Goal: Find specific page/section: Find specific page/section

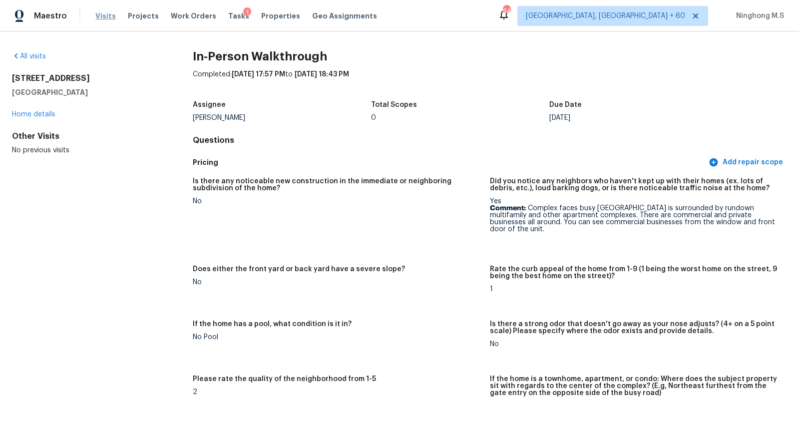
click at [110, 17] on span "Visits" at bounding box center [105, 16] width 20 height 10
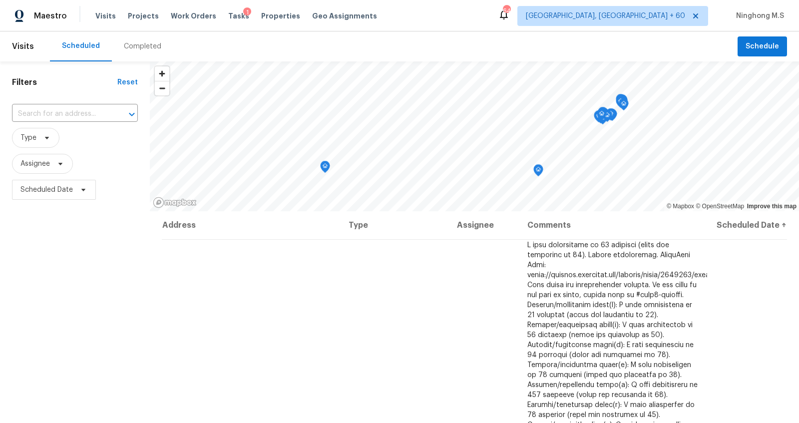
click at [137, 49] on div "Completed" at bounding box center [142, 46] width 37 height 10
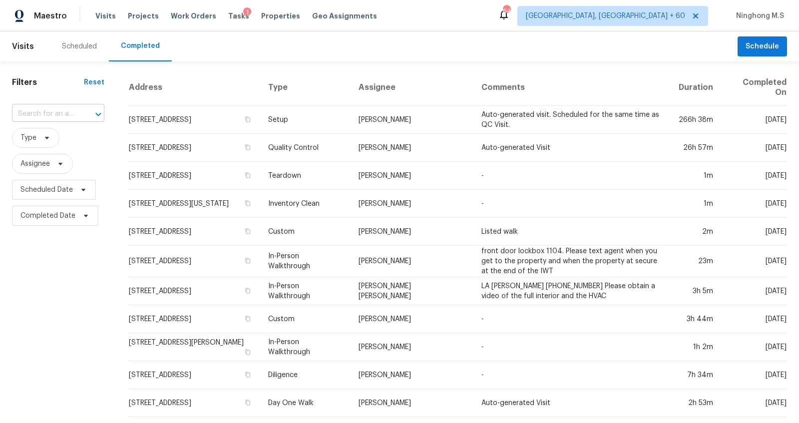
click at [69, 113] on input "text" at bounding box center [44, 113] width 64 height 15
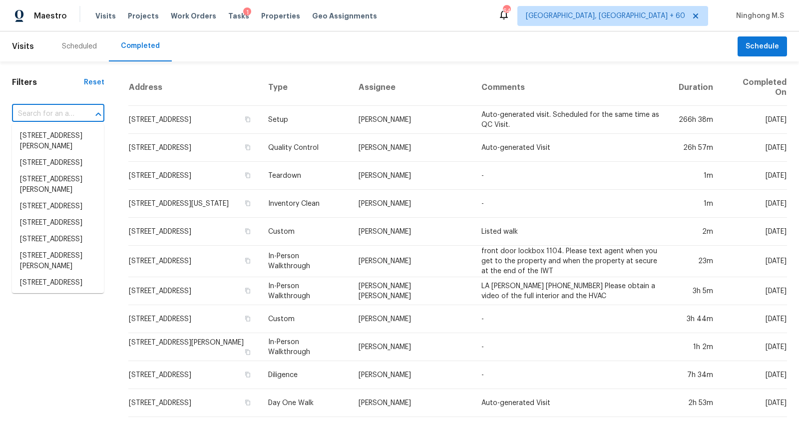
paste input "[STREET_ADDRESS]"
type input "[STREET_ADDRESS]"
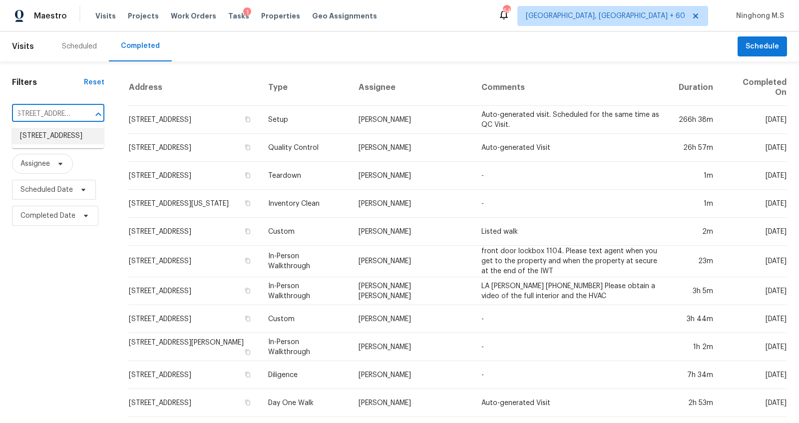
click at [64, 133] on li "[STREET_ADDRESS]" at bounding box center [58, 136] width 92 height 16
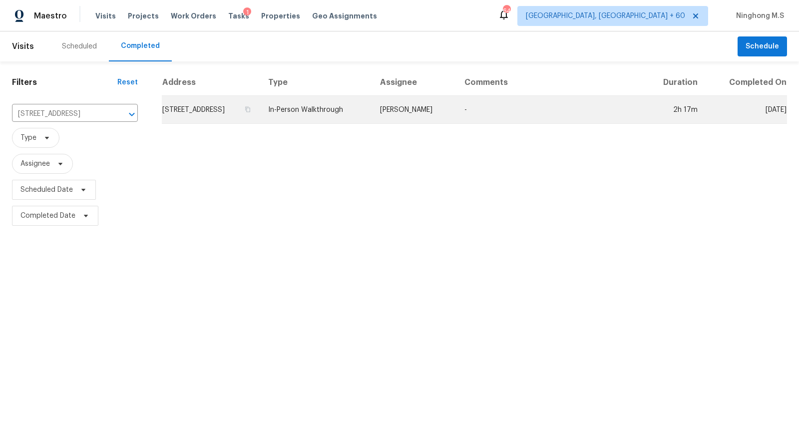
click at [260, 115] on td "[STREET_ADDRESS]" at bounding box center [211, 110] width 98 height 28
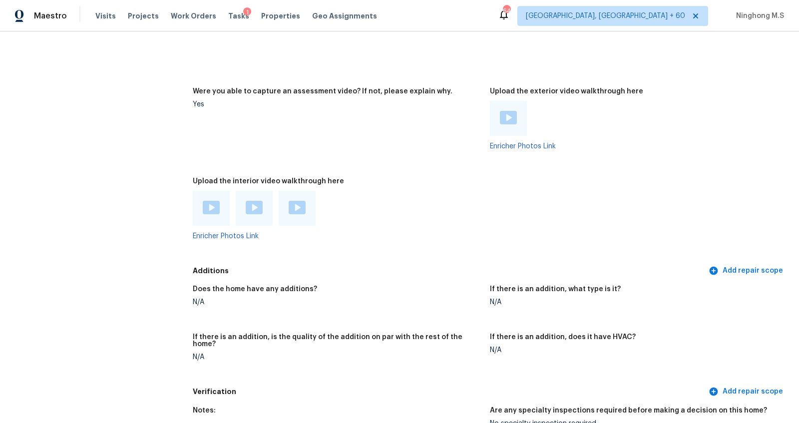
scroll to position [2023, 0]
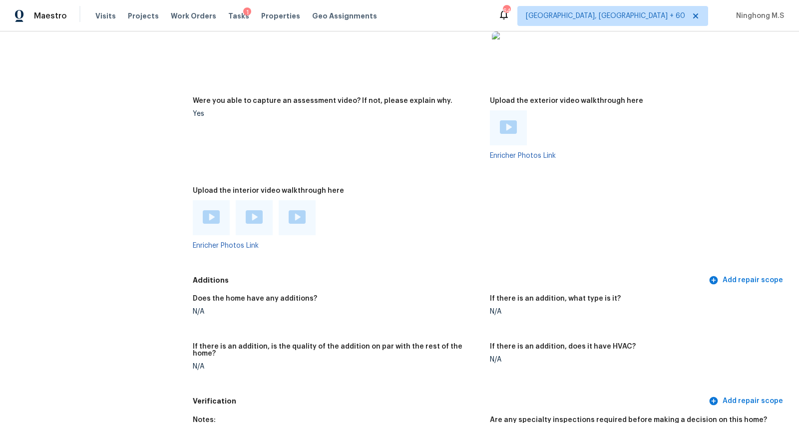
click at [216, 217] on img at bounding box center [211, 216] width 17 height 13
click at [254, 224] on div at bounding box center [254, 217] width 17 height 15
click at [298, 217] on img at bounding box center [297, 216] width 17 height 13
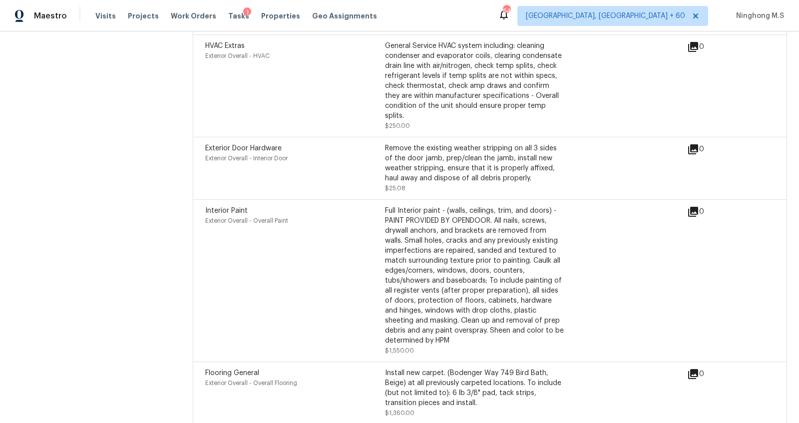
scroll to position [2935, 0]
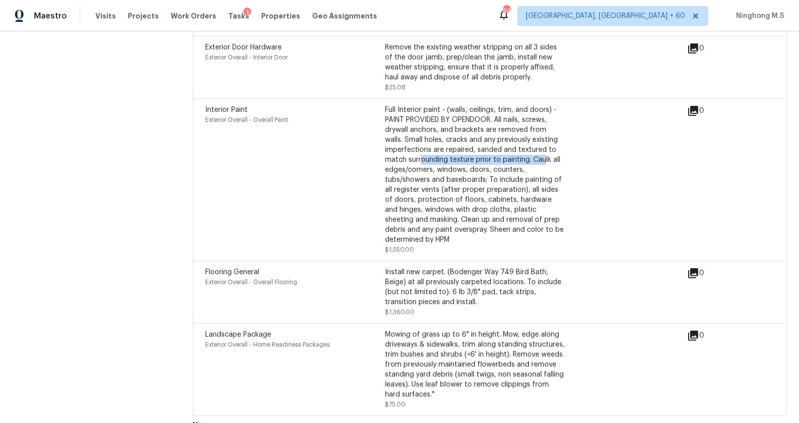
drag, startPoint x: 544, startPoint y: 146, endPoint x: 419, endPoint y: 142, distance: 124.9
click at [419, 142] on div "Full Interior paint - (walls, ceilings, trim, and doors) - PAINT PROVIDED BY OP…" at bounding box center [475, 175] width 180 height 140
drag, startPoint x: 433, startPoint y: 169, endPoint x: 527, endPoint y: 170, distance: 94.4
click at [527, 170] on div "Full Interior paint - (walls, ceilings, trim, and doors) - PAINT PROVIDED BY OP…" at bounding box center [475, 175] width 180 height 140
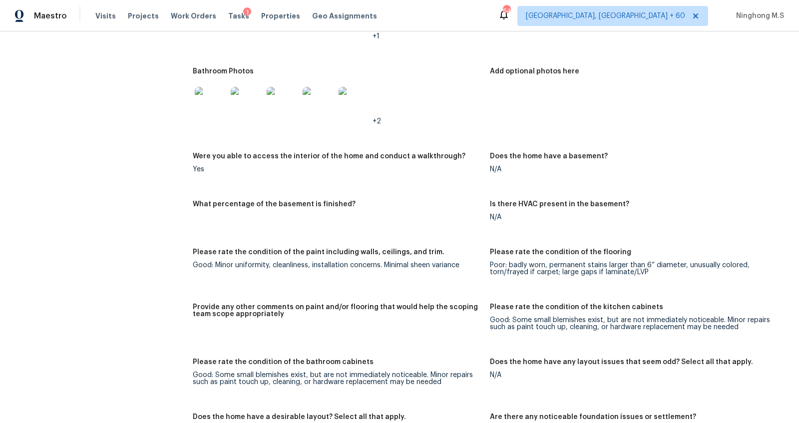
scroll to position [1638, 0]
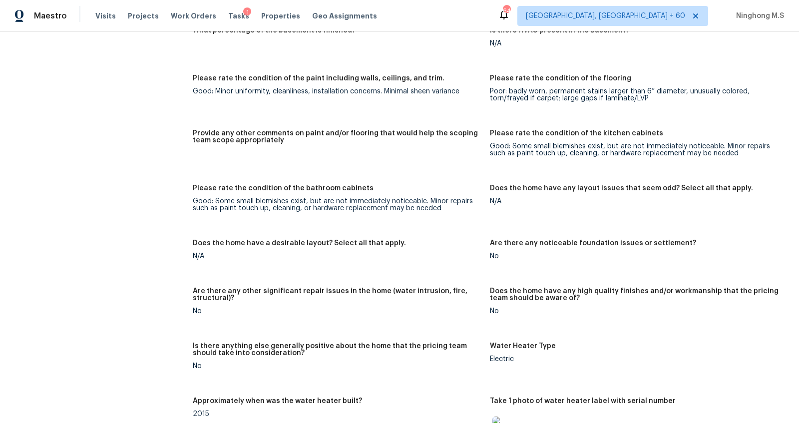
drag, startPoint x: 508, startPoint y: 194, endPoint x: 526, endPoint y: 194, distance: 18.0
click at [524, 194] on div "Does the home have any layout issues that seem odd? Select all that apply." at bounding box center [634, 191] width 289 height 13
click at [539, 201] on div "N/A" at bounding box center [634, 201] width 289 height 7
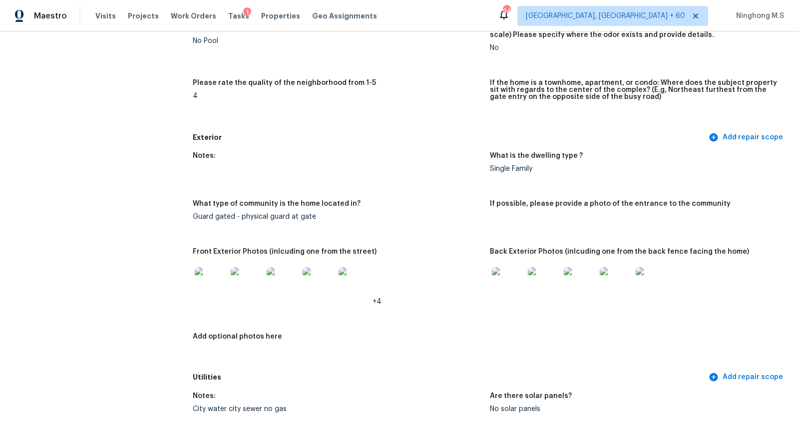
scroll to position [240, 0]
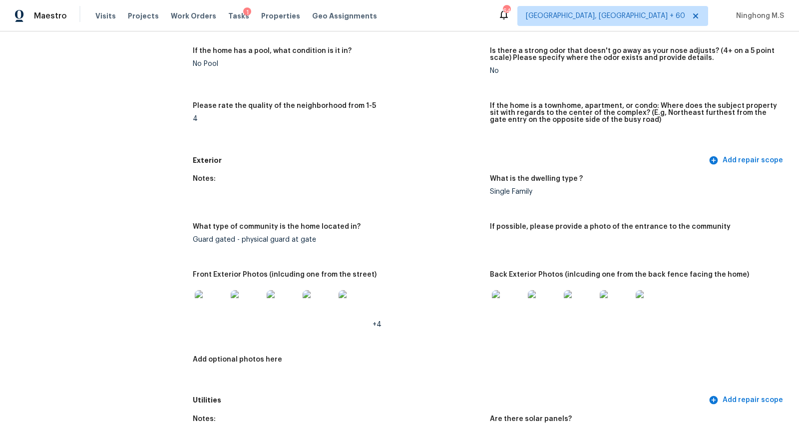
click at [518, 302] on img at bounding box center [508, 306] width 32 height 32
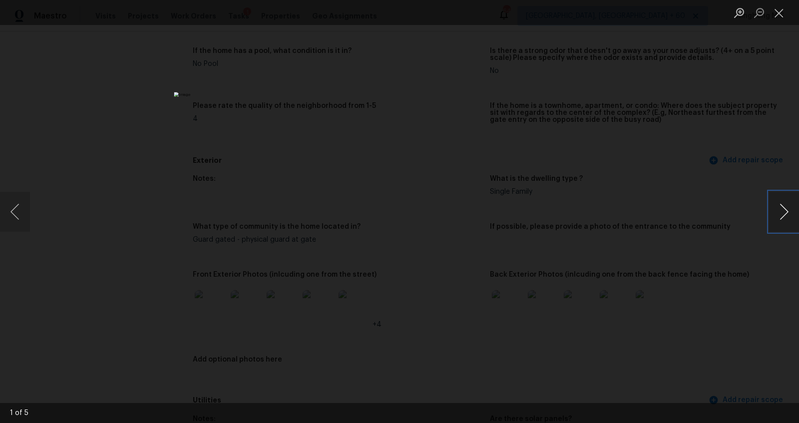
click at [783, 210] on button "Next image" at bounding box center [784, 212] width 30 height 40
click at [783, 211] on button "Next image" at bounding box center [784, 212] width 30 height 40
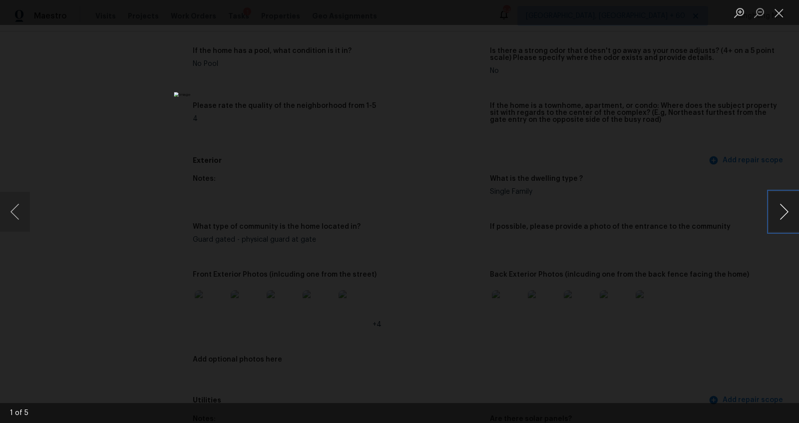
click at [783, 211] on button "Next image" at bounding box center [784, 212] width 30 height 40
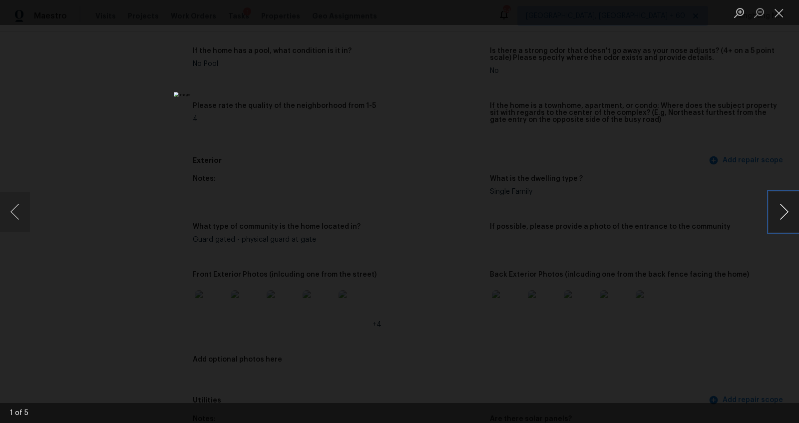
click at [783, 211] on button "Next image" at bounding box center [784, 212] width 30 height 40
click at [783, 12] on button "Close lightbox" at bounding box center [779, 12] width 20 height 17
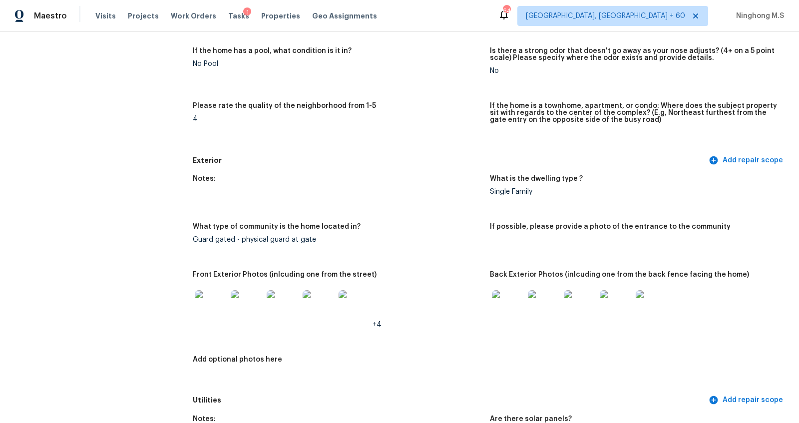
click at [206, 309] on img at bounding box center [211, 306] width 32 height 32
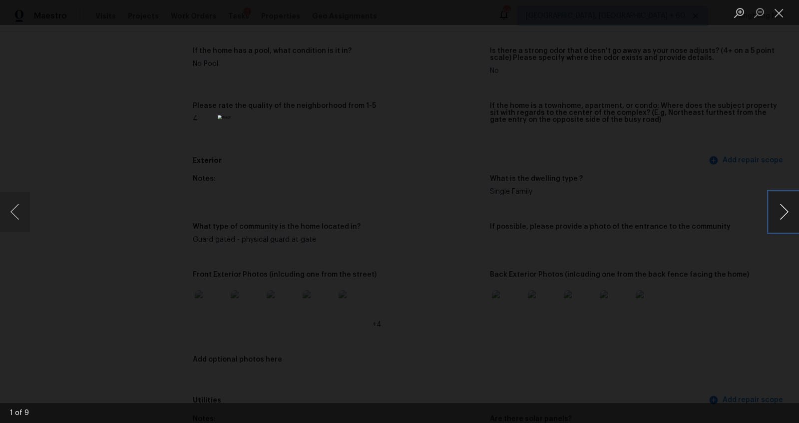
click at [785, 210] on button "Next image" at bounding box center [784, 212] width 30 height 40
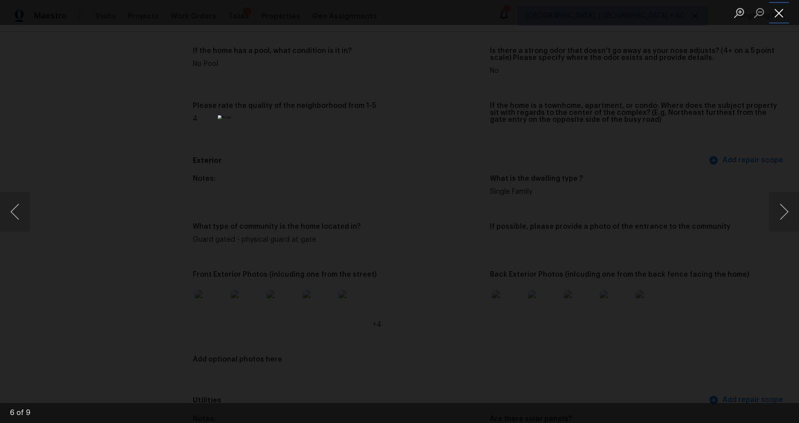
click at [781, 15] on button "Close lightbox" at bounding box center [779, 12] width 20 height 17
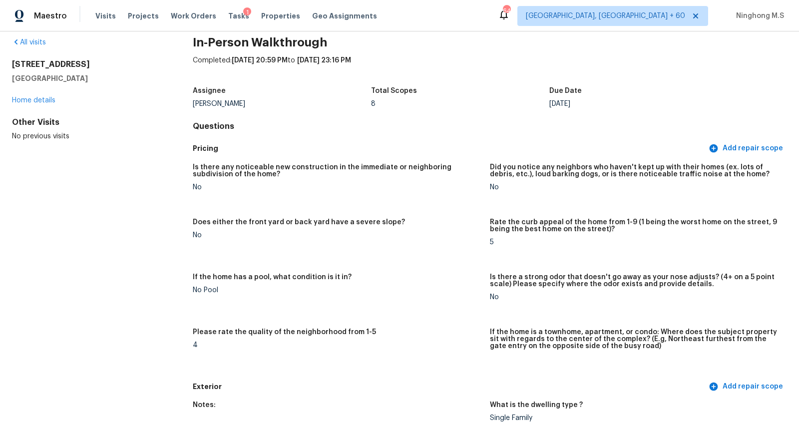
scroll to position [0, 0]
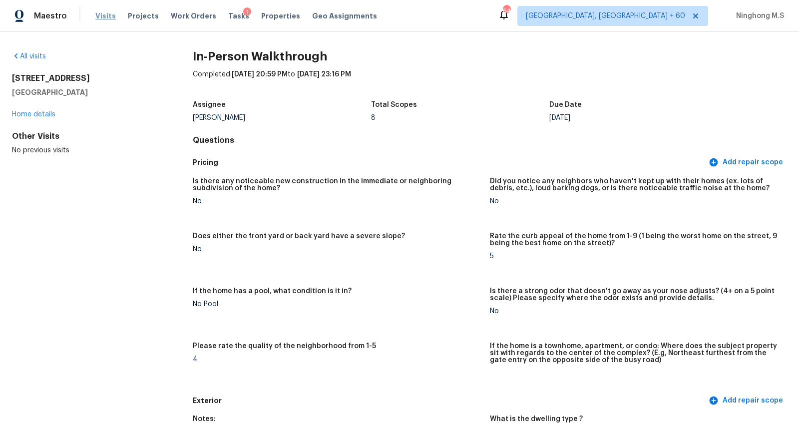
click at [104, 14] on span "Visits" at bounding box center [105, 16] width 20 height 10
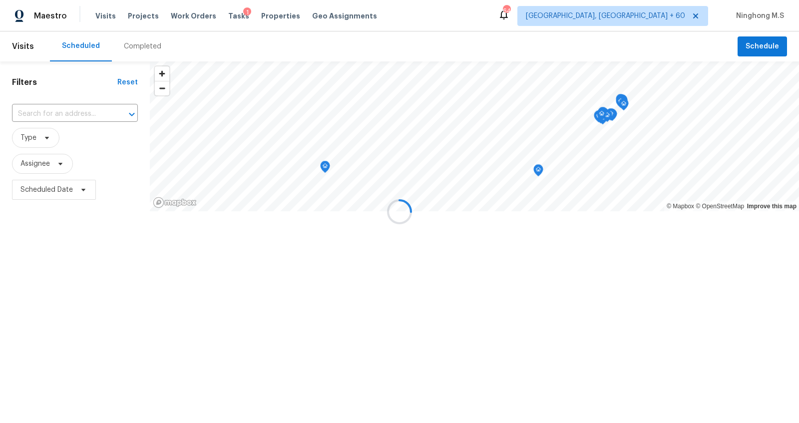
click at [145, 49] on div at bounding box center [399, 211] width 799 height 423
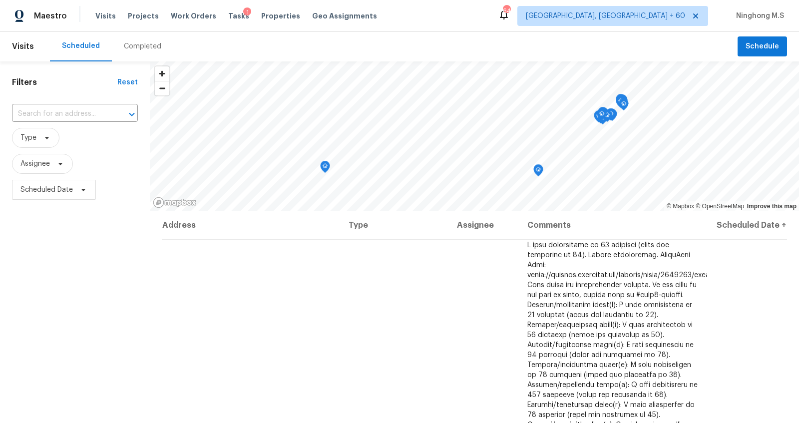
click at [145, 49] on div "Completed" at bounding box center [142, 46] width 37 height 10
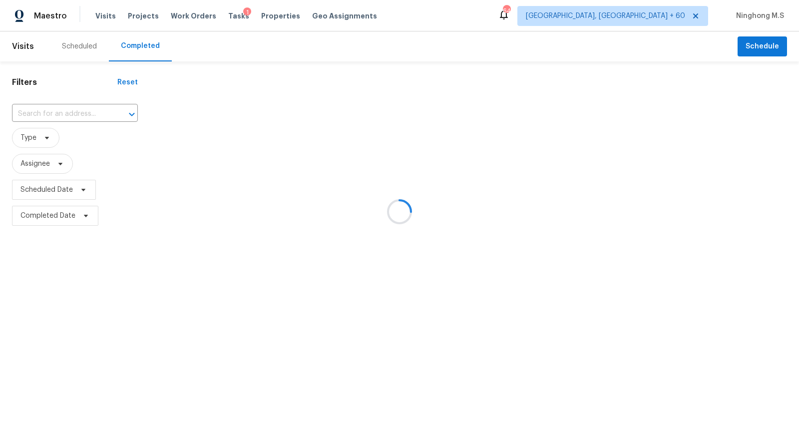
click at [63, 114] on div at bounding box center [399, 211] width 799 height 423
click at [75, 111] on div at bounding box center [399, 211] width 799 height 423
click at [72, 109] on input "text" at bounding box center [61, 113] width 98 height 15
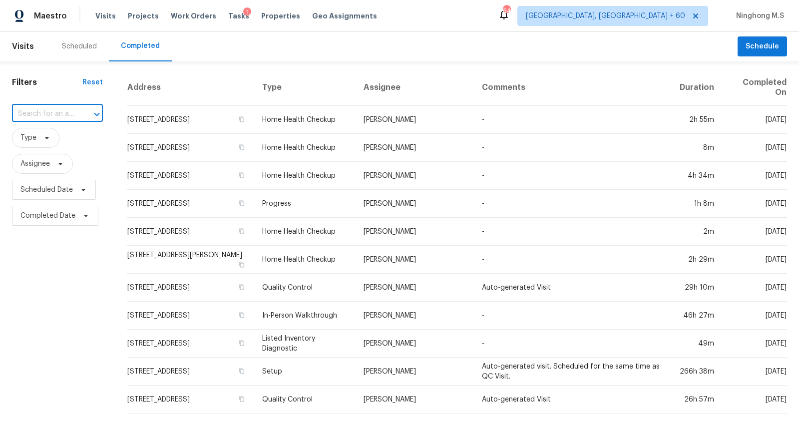
click at [68, 115] on input "text" at bounding box center [43, 113] width 63 height 15
paste input "[STREET_ADDRESS]"
type input "[STREET_ADDRESS]"
click at [61, 142] on li "[STREET_ADDRESS]" at bounding box center [56, 136] width 90 height 16
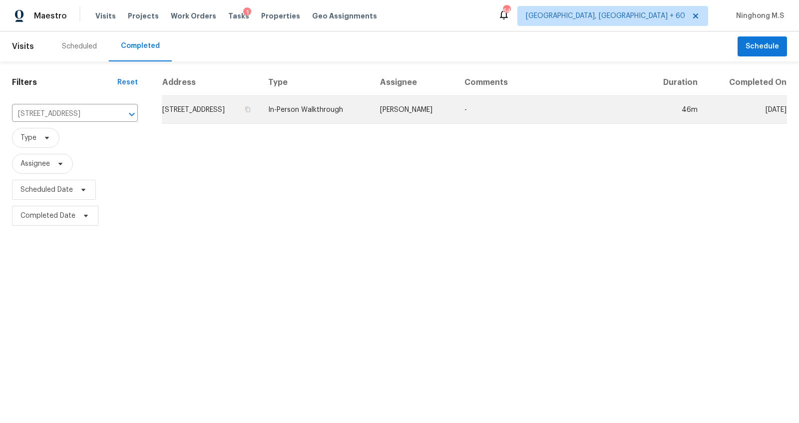
click at [260, 110] on td "[STREET_ADDRESS]" at bounding box center [211, 110] width 98 height 28
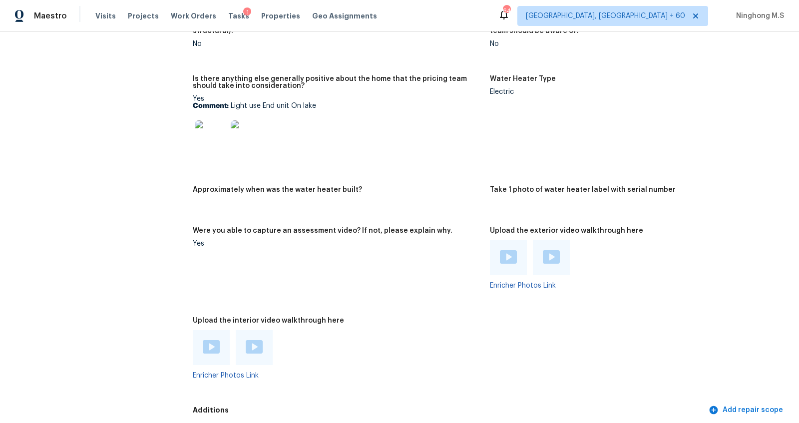
scroll to position [1843, 0]
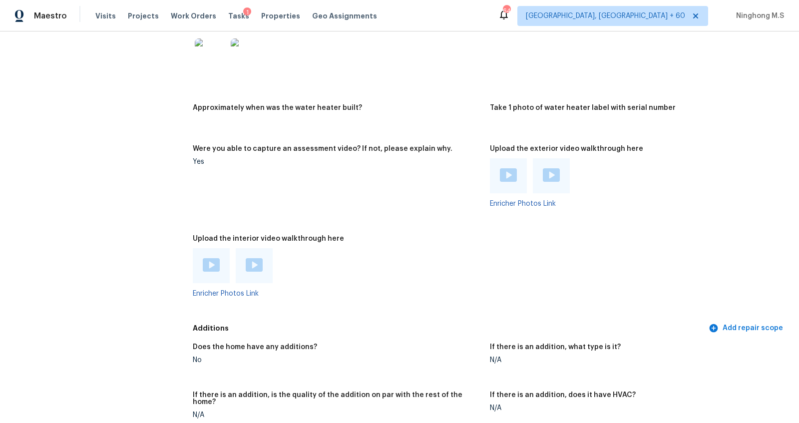
click at [249, 265] on img at bounding box center [254, 264] width 17 height 13
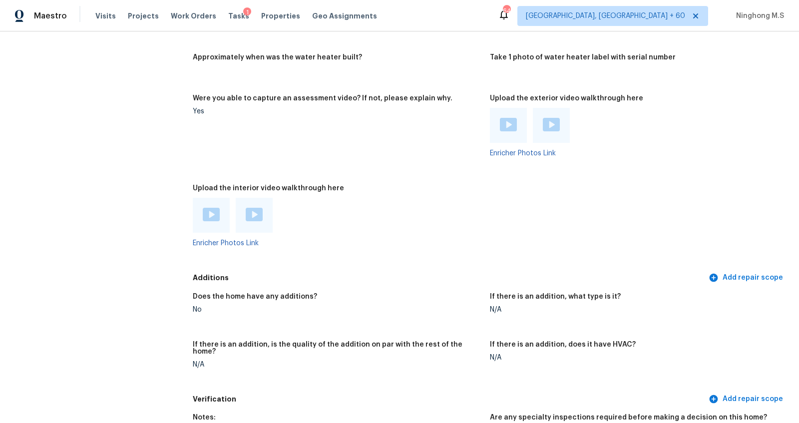
scroll to position [1903, 0]
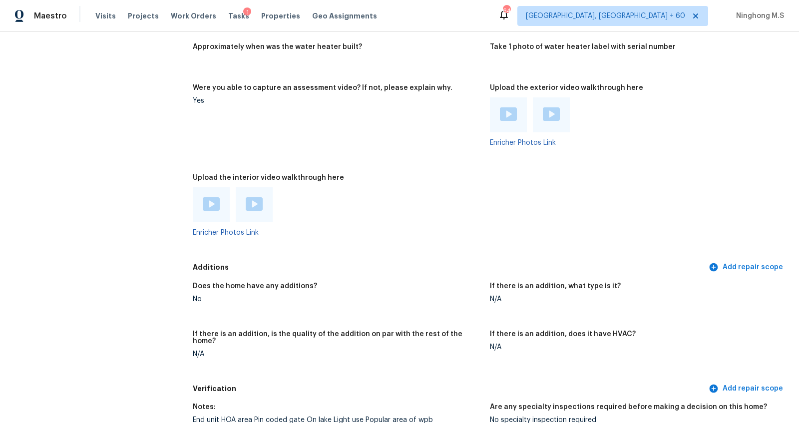
click at [211, 206] on img at bounding box center [211, 203] width 17 height 13
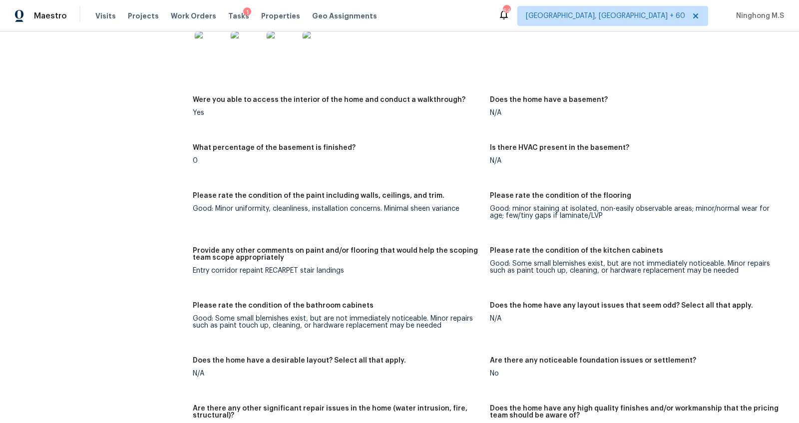
scroll to position [1381, 0]
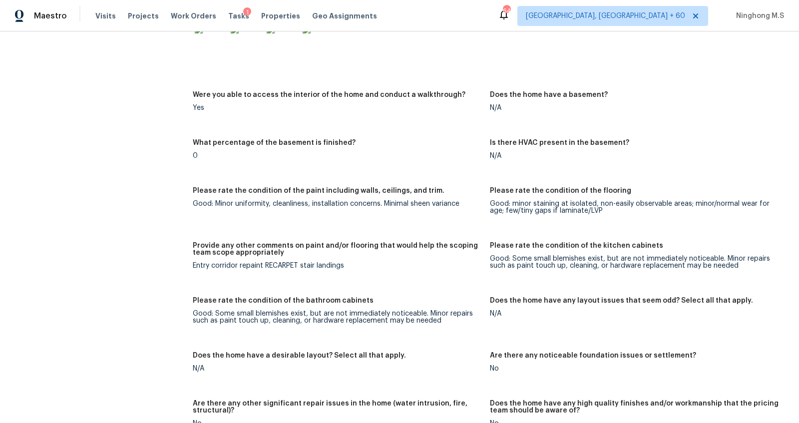
drag, startPoint x: 400, startPoint y: 210, endPoint x: 426, endPoint y: 210, distance: 26.0
click at [426, 210] on figure "Please rate the condition of the paint including walls, ceilings, and trim. Goo…" at bounding box center [341, 208] width 297 height 43
drag, startPoint x: 511, startPoint y: 206, endPoint x: 570, endPoint y: 206, distance: 58.9
click at [570, 206] on div "Good: minor staining at isolated, non-easily observable areas; minor/normal wea…" at bounding box center [634, 207] width 289 height 14
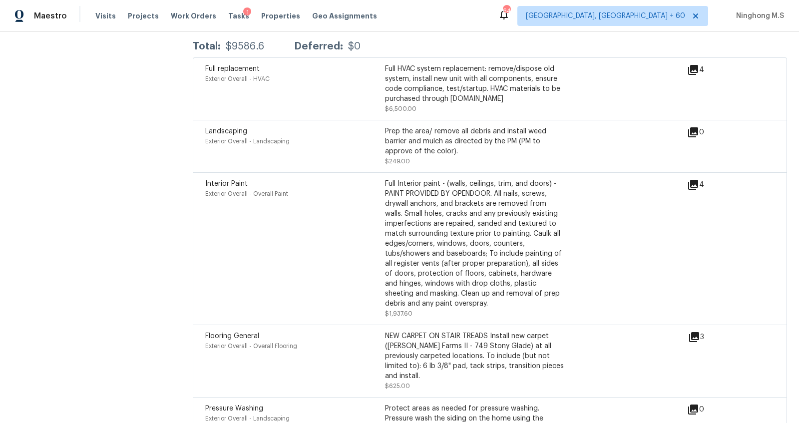
scroll to position [2495, 0]
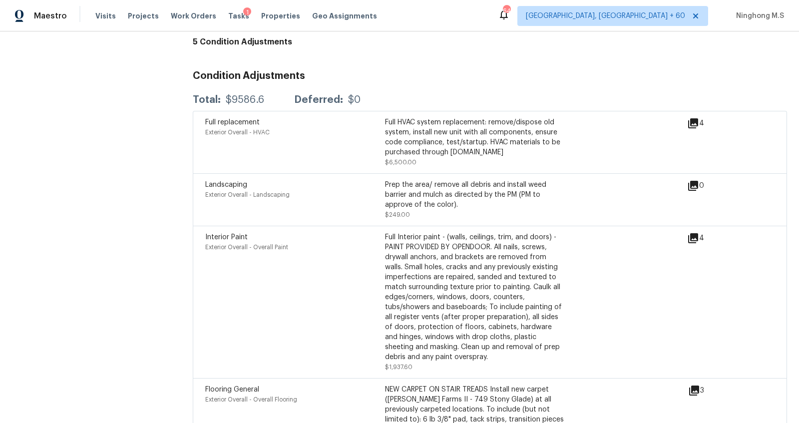
click at [692, 233] on icon at bounding box center [693, 238] width 10 height 10
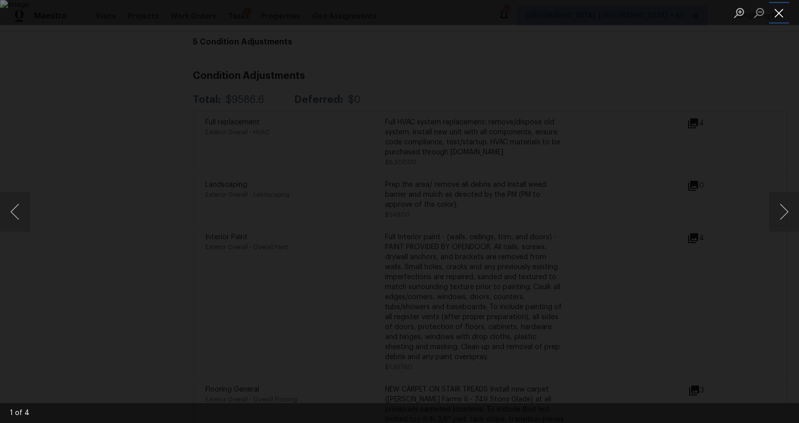
click at [778, 11] on button "Close lightbox" at bounding box center [779, 12] width 20 height 17
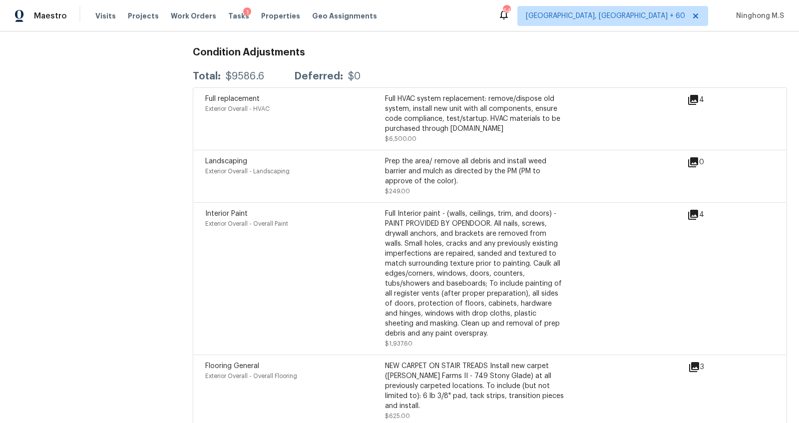
scroll to position [2520, 0]
drag, startPoint x: 432, startPoint y: 333, endPoint x: 401, endPoint y: 333, distance: 30.5
click at [401, 333] on div "Full Interior paint - (walls, ceilings, trim, and doors) - PAINT PROVIDED BY OP…" at bounding box center [475, 278] width 180 height 140
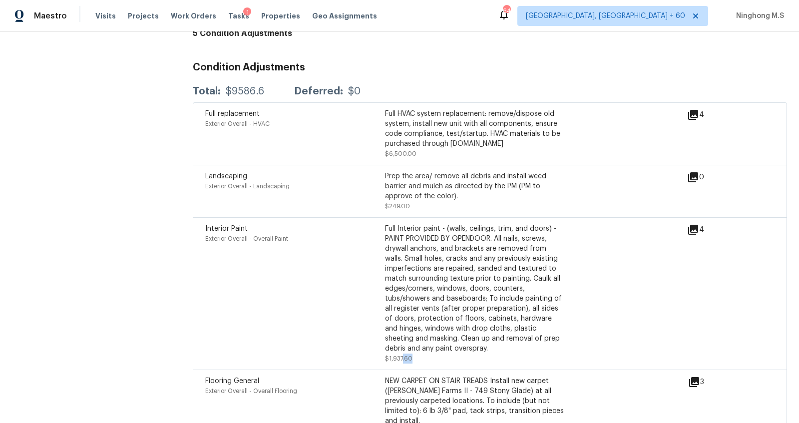
scroll to position [2482, 0]
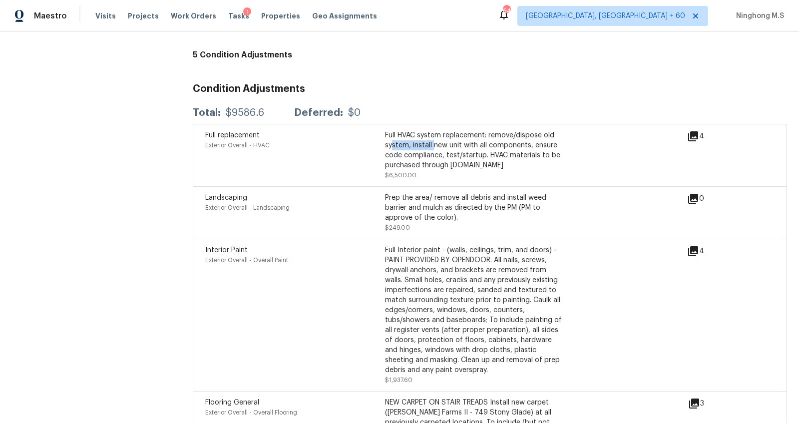
drag, startPoint x: 392, startPoint y: 136, endPoint x: 435, endPoint y: 136, distance: 42.9
click at [435, 136] on div "Full HVAC system replacement: remove/dispose old system, install new unit with …" at bounding box center [475, 150] width 180 height 40
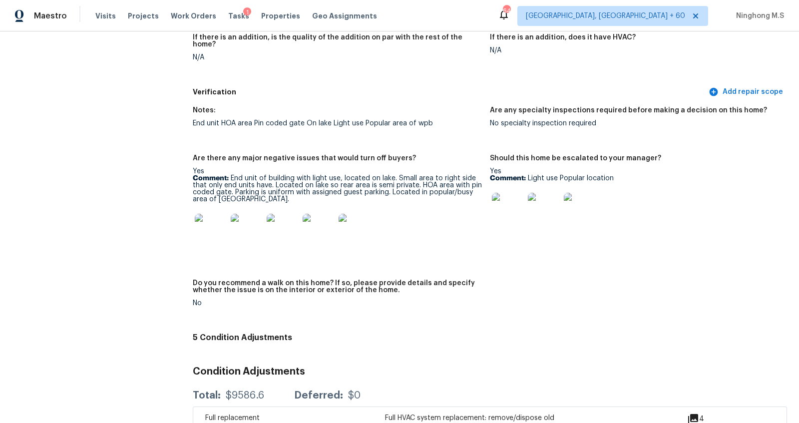
scroll to position [2220, 0]
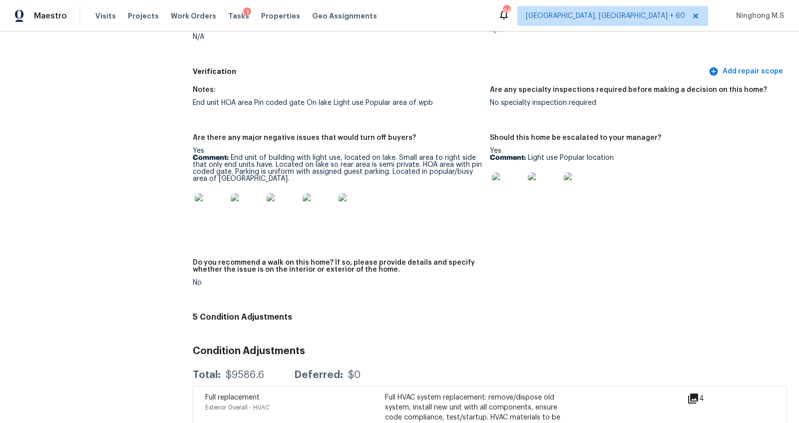
click at [224, 196] on img at bounding box center [211, 209] width 32 height 32
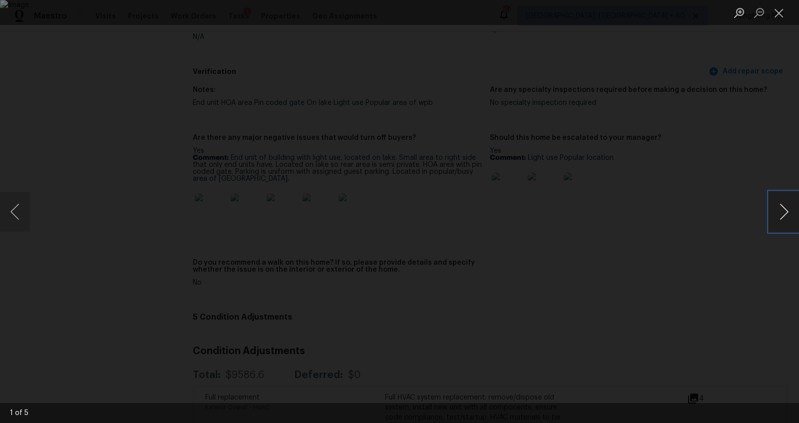
click at [783, 217] on button "Next image" at bounding box center [784, 212] width 30 height 40
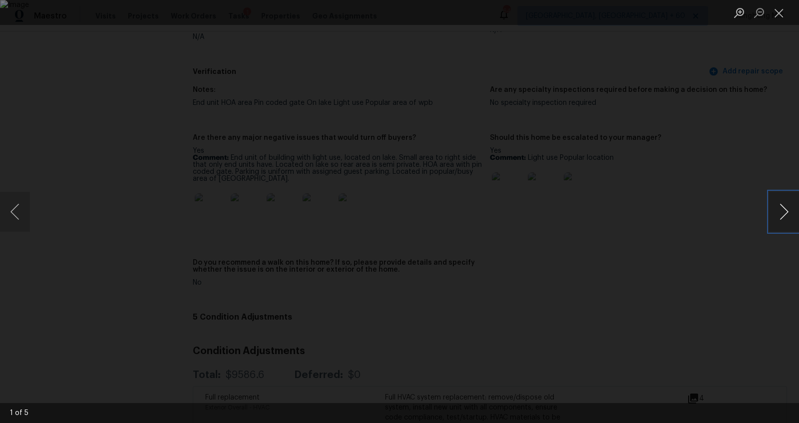
click at [783, 217] on button "Next image" at bounding box center [784, 212] width 30 height 40
click at [779, 15] on button "Close lightbox" at bounding box center [779, 12] width 20 height 17
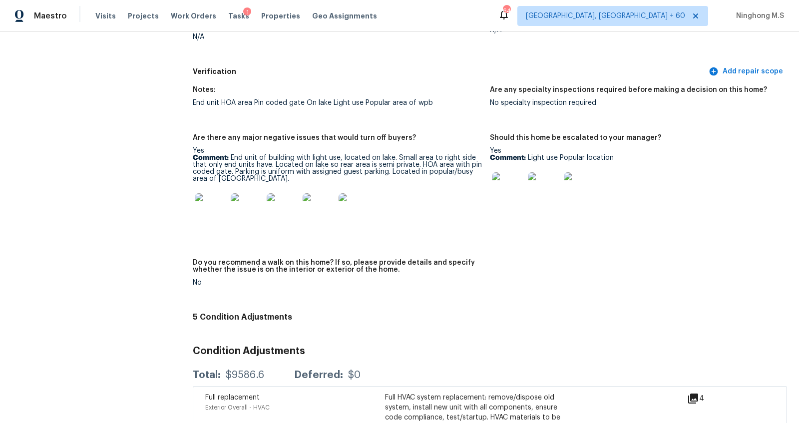
click at [505, 179] on img at bounding box center [508, 188] width 32 height 32
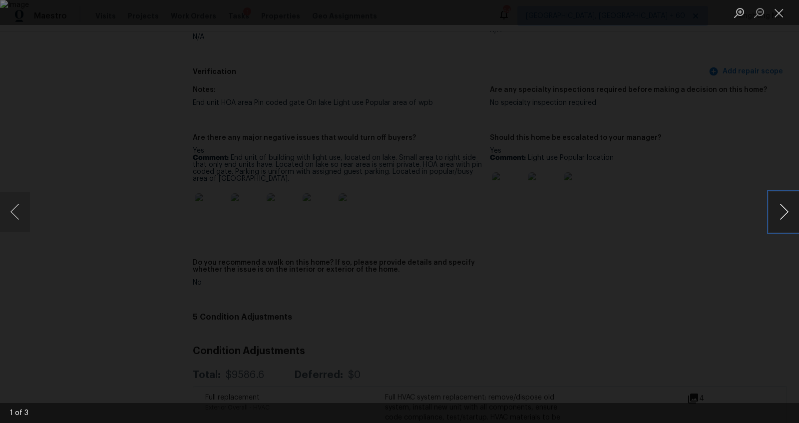
click at [784, 209] on button "Next image" at bounding box center [784, 212] width 30 height 40
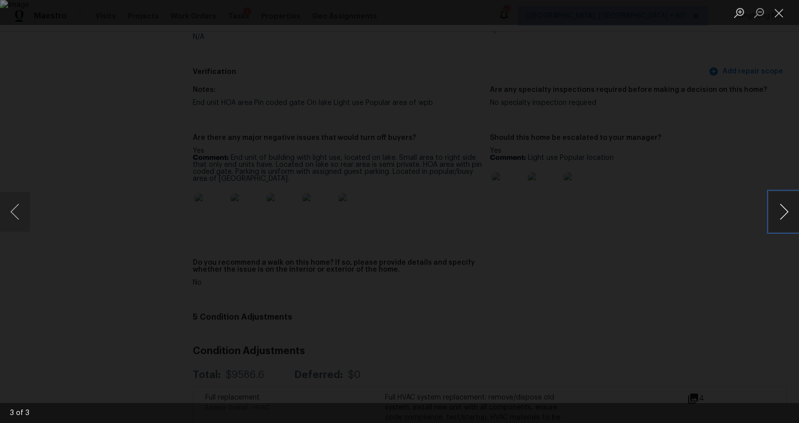
click at [784, 209] on button "Next image" at bounding box center [784, 212] width 30 height 40
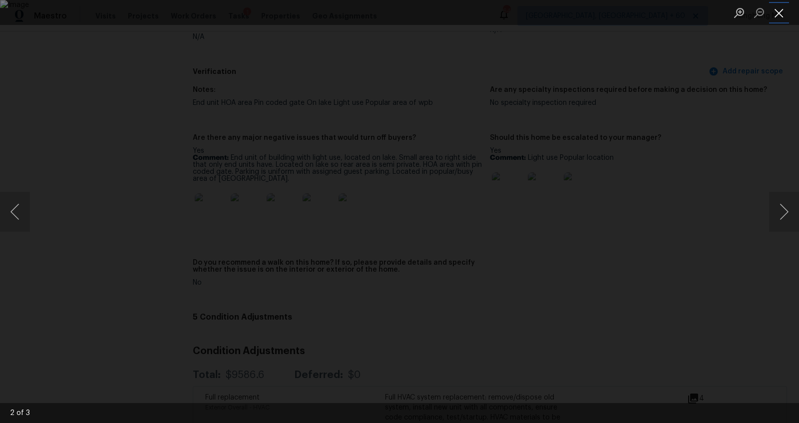
click at [782, 12] on button "Close lightbox" at bounding box center [779, 12] width 20 height 17
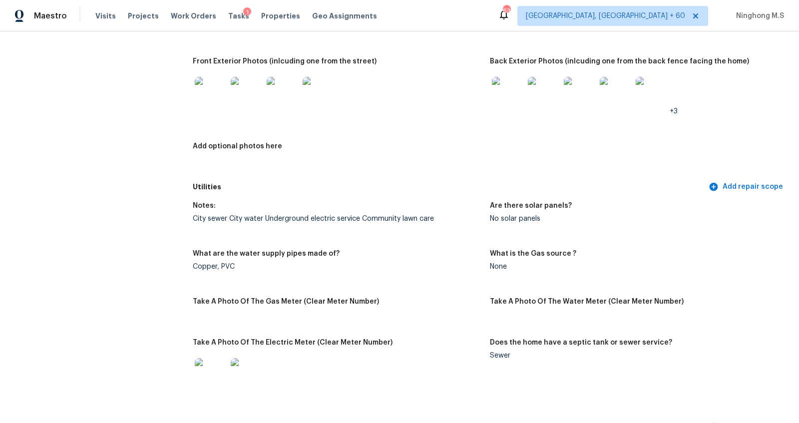
scroll to position [391, 0]
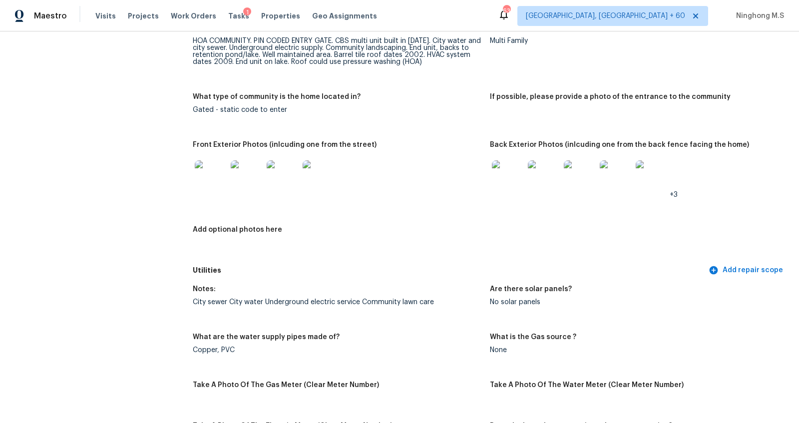
click at [509, 176] on img at bounding box center [508, 176] width 32 height 32
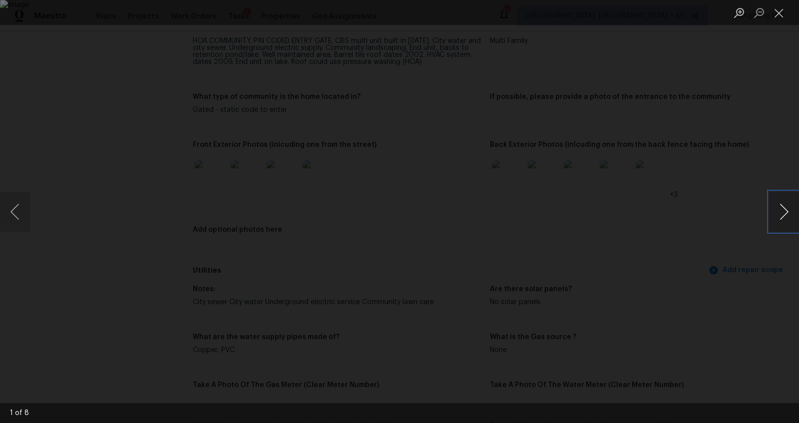
click at [782, 207] on button "Next image" at bounding box center [784, 212] width 30 height 40
click at [16, 214] on button "Previous image" at bounding box center [15, 212] width 30 height 40
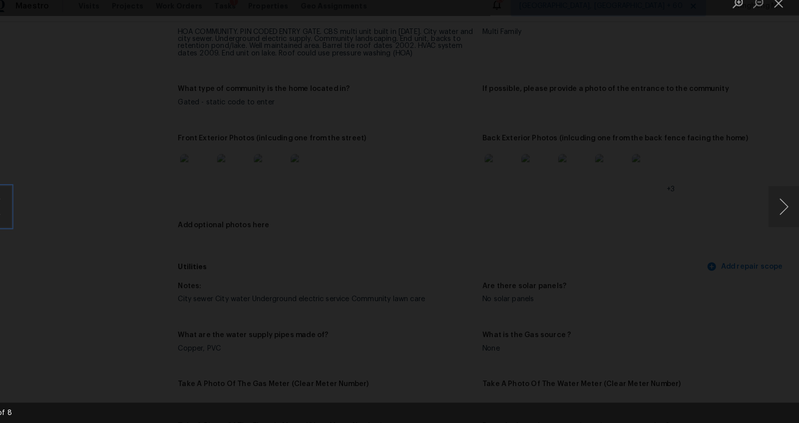
scroll to position [0, 0]
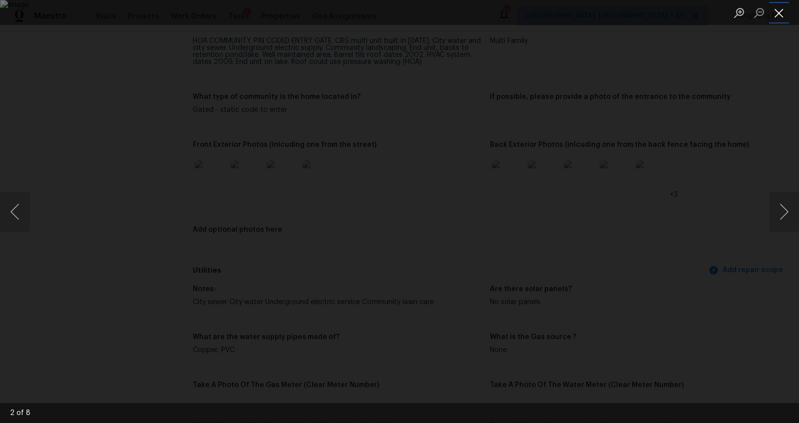
click at [778, 12] on button "Close lightbox" at bounding box center [779, 12] width 20 height 17
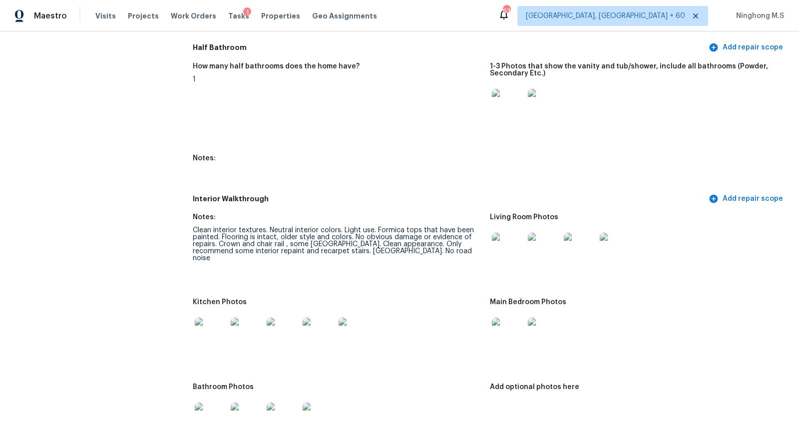
scroll to position [1022, 0]
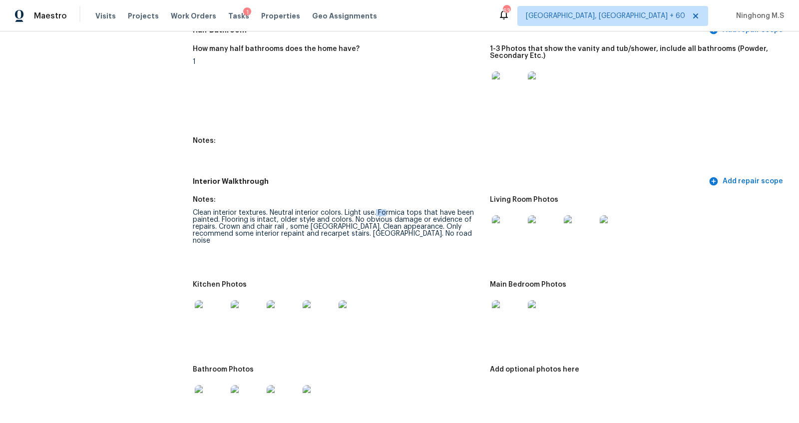
drag, startPoint x: 376, startPoint y: 211, endPoint x: 387, endPoint y: 211, distance: 10.5
click at [386, 211] on div "Clean interior textures. Neutral interior colors. Light use. Formica tops that …" at bounding box center [337, 226] width 289 height 35
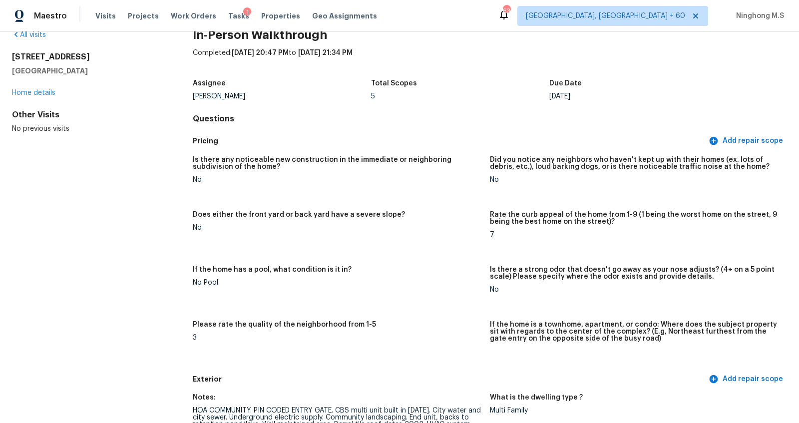
scroll to position [0, 0]
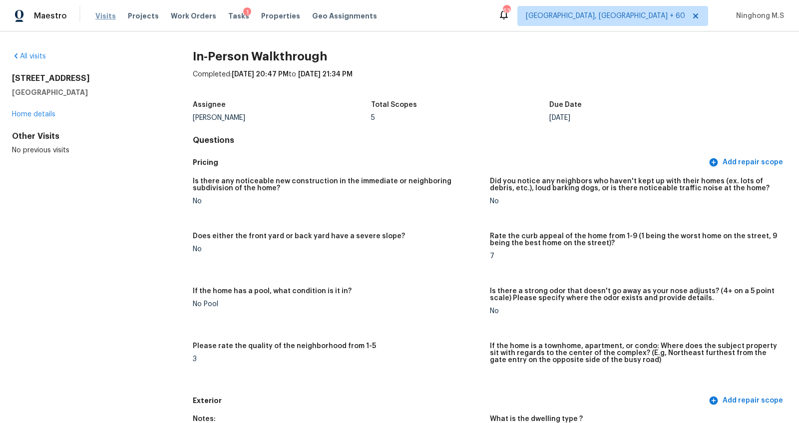
click at [102, 18] on span "Visits" at bounding box center [105, 16] width 20 height 10
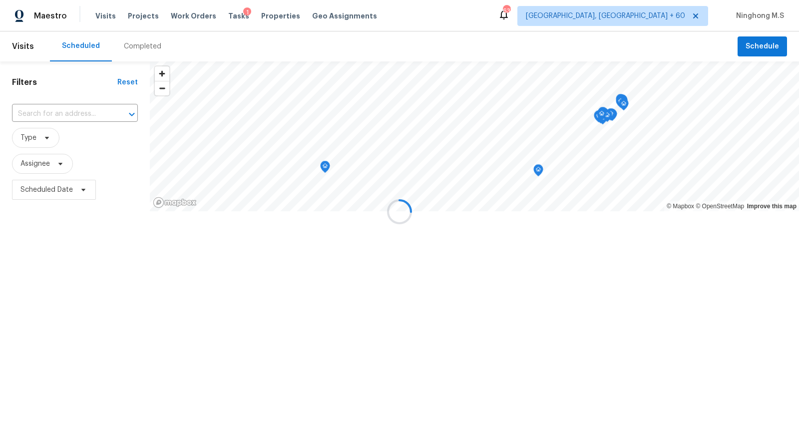
click at [136, 51] on div at bounding box center [399, 211] width 799 height 423
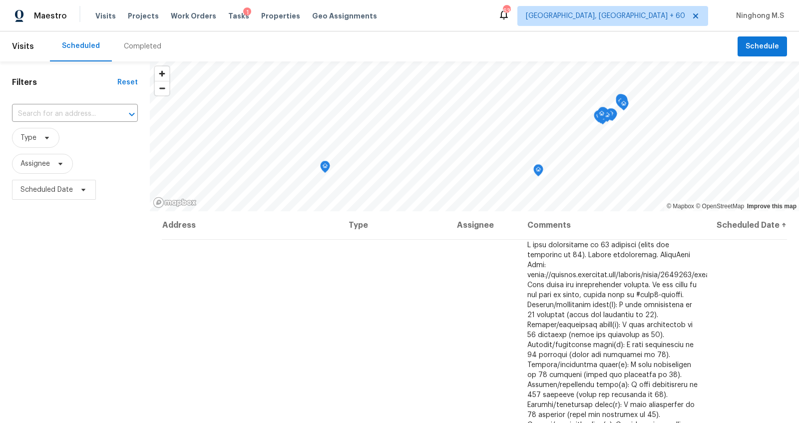
click at [141, 47] on div "Completed" at bounding box center [142, 46] width 37 height 10
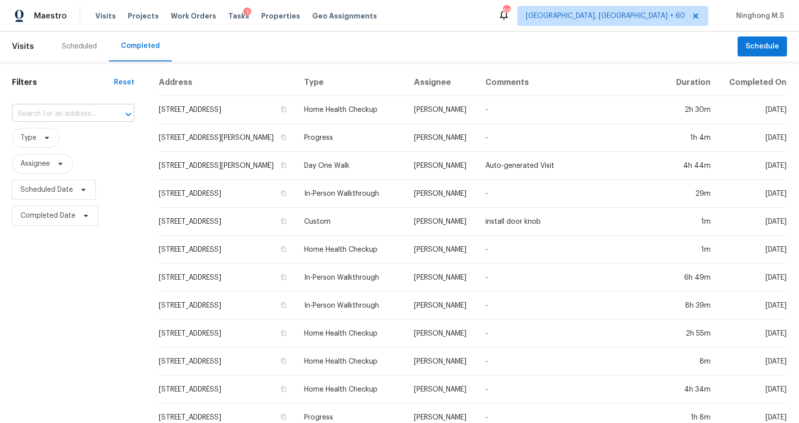
click at [71, 113] on input "text" at bounding box center [59, 113] width 94 height 15
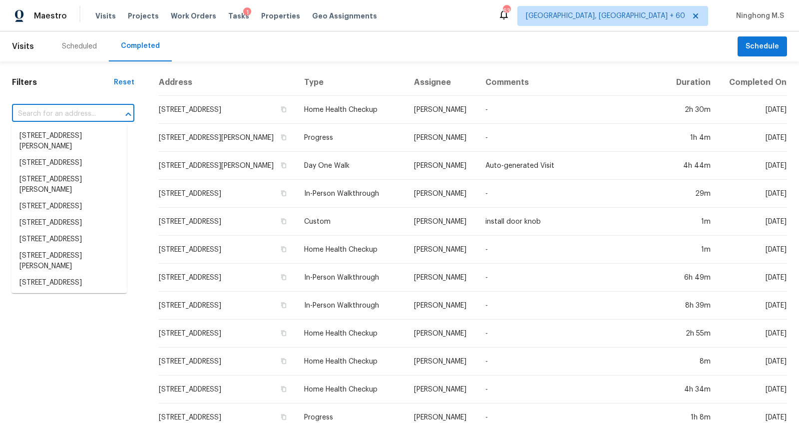
paste input "[STREET_ADDRESS]"
type input "[STREET_ADDRESS]"
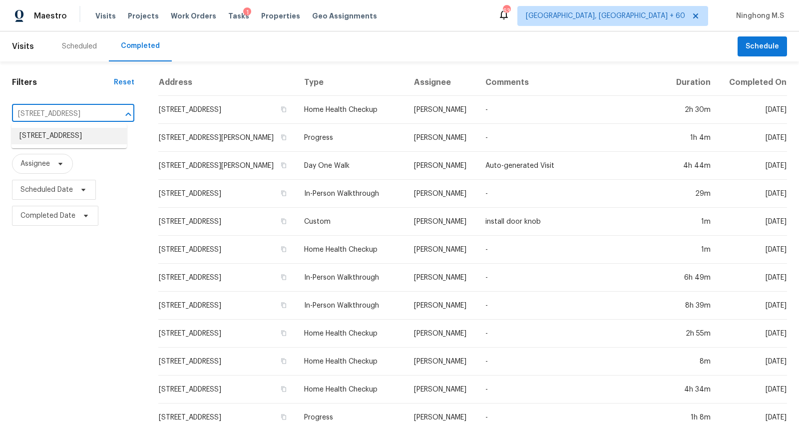
click at [59, 140] on li "[STREET_ADDRESS]" at bounding box center [68, 136] width 115 height 16
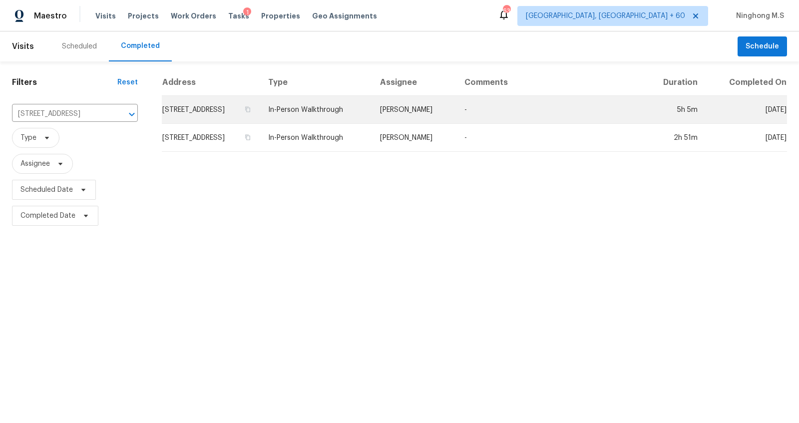
click at [259, 110] on td "[STREET_ADDRESS]" at bounding box center [211, 110] width 98 height 28
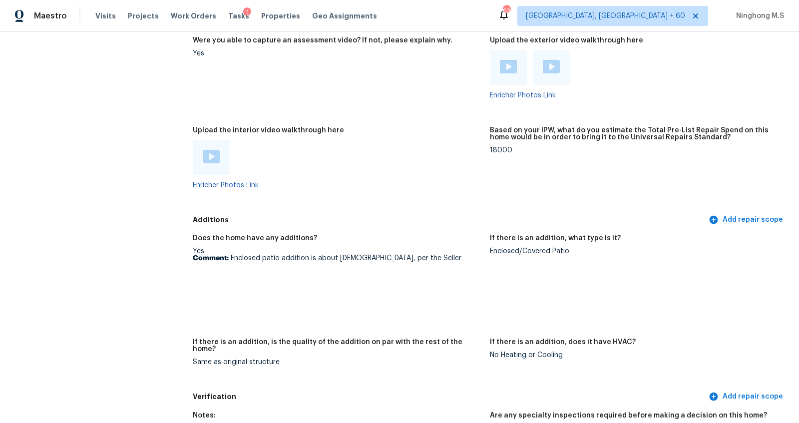
scroll to position [2001, 0]
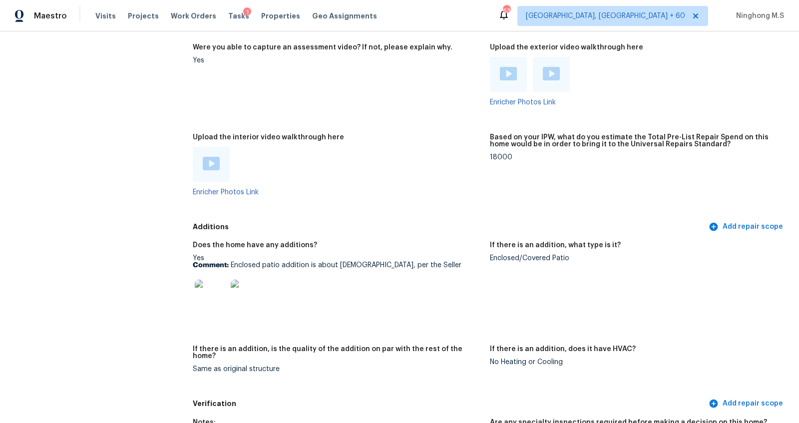
click at [209, 162] on img at bounding box center [211, 163] width 17 height 13
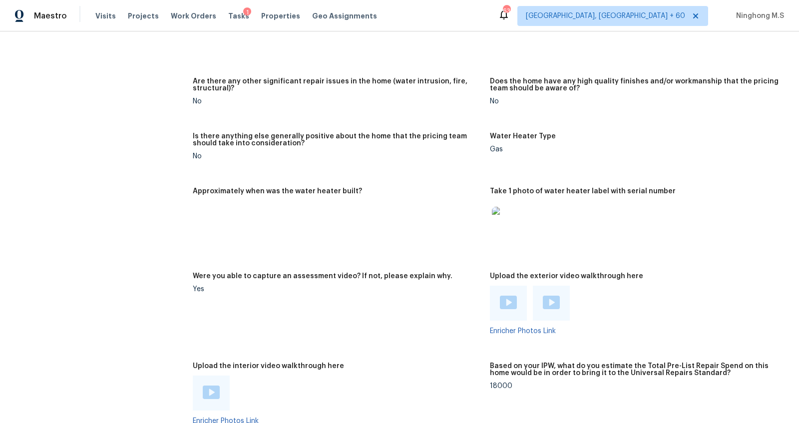
scroll to position [1281, 0]
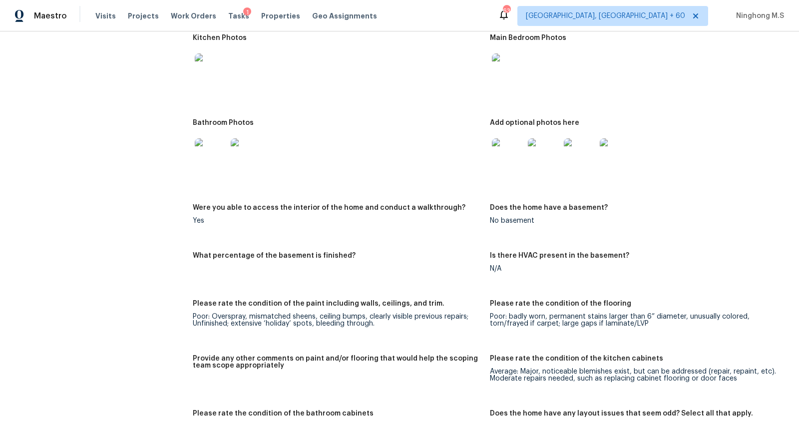
click at [367, 102] on div "Notes: Living Room Photos Kitchen Photos Main Bedroom Photos Bathroom Photos Ad…" at bounding box center [490, 410] width 594 height 1054
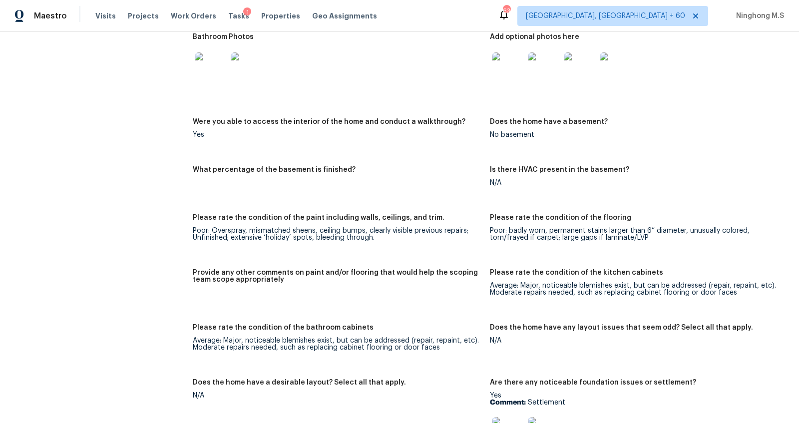
scroll to position [1368, 0]
drag, startPoint x: 229, startPoint y: 223, endPoint x: 282, endPoint y: 223, distance: 53.4
click at [282, 226] on div "Poor: Overspray, mismatched sheens, ceiling bumps, clearly visible previous rep…" at bounding box center [337, 233] width 289 height 14
drag, startPoint x: 377, startPoint y: 231, endPoint x: 321, endPoint y: 231, distance: 55.4
click at [321, 231] on div "Poor: Overspray, mismatched sheens, ceiling bumps, clearly visible previous rep…" at bounding box center [337, 233] width 289 height 14
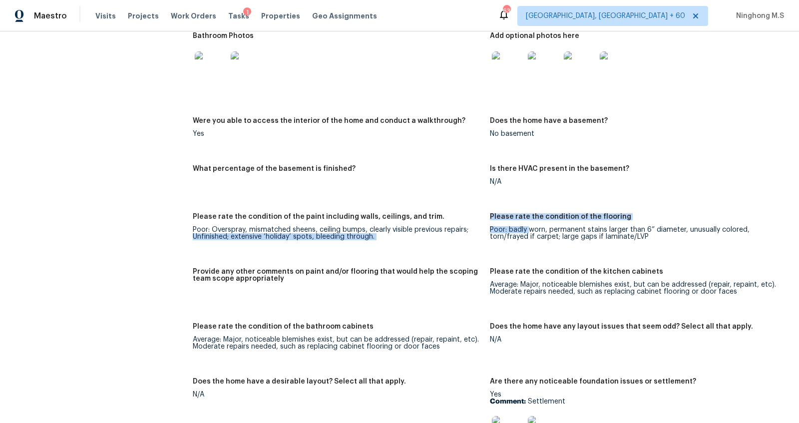
drag, startPoint x: 497, startPoint y: 224, endPoint x: 534, endPoint y: 224, distance: 36.9
click at [534, 224] on div "Notes: Living Room Photos Kitchen Photos Main Bedroom Photos Bathroom Photos Ad…" at bounding box center [490, 323] width 594 height 1054
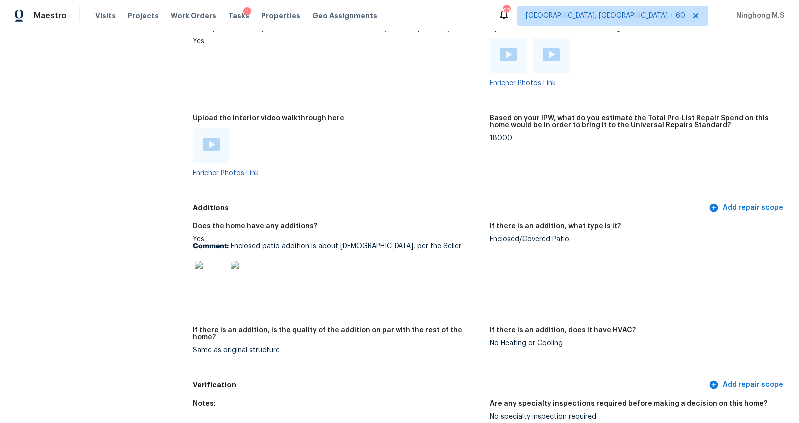
scroll to position [1941, 0]
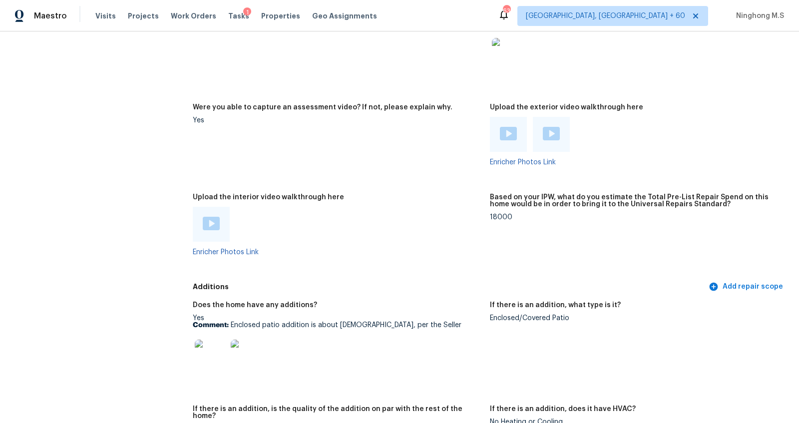
click at [508, 130] on img at bounding box center [508, 133] width 17 height 13
click at [551, 132] on img at bounding box center [551, 133] width 17 height 13
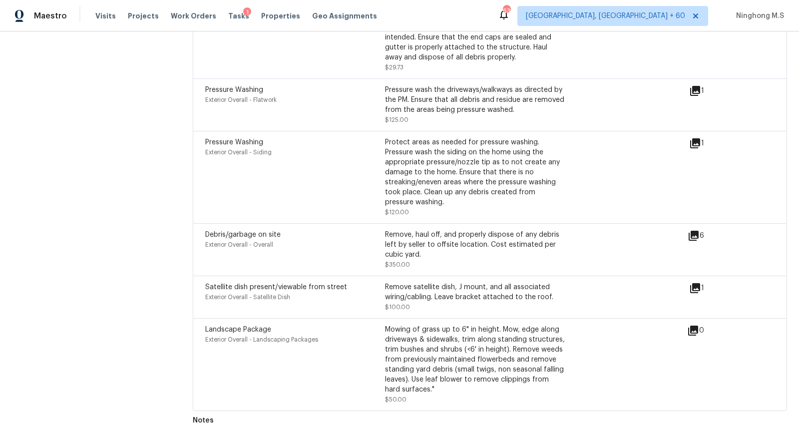
scroll to position [223, 0]
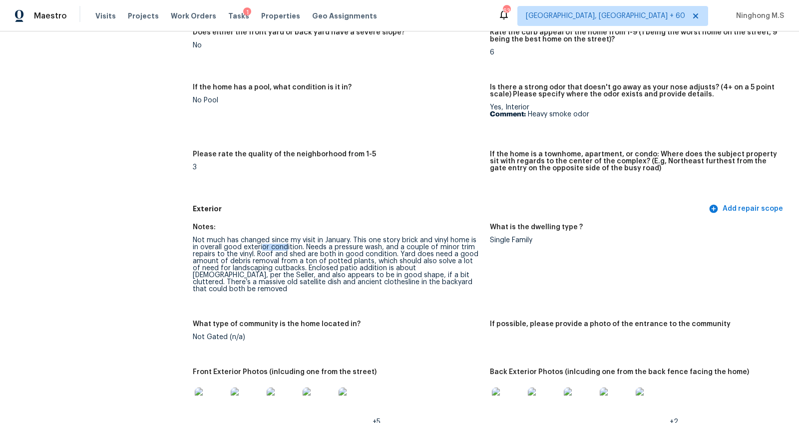
drag, startPoint x: 262, startPoint y: 249, endPoint x: 287, endPoint y: 249, distance: 24.5
click at [287, 249] on div "Not much has changed since my visit in January. This one story brick and vinyl …" at bounding box center [337, 265] width 289 height 56
drag, startPoint x: 323, startPoint y: 249, endPoint x: 305, endPoint y: 249, distance: 19.0
click at [306, 249] on div "Not much has changed since my visit in January. This one story brick and vinyl …" at bounding box center [337, 265] width 289 height 56
drag, startPoint x: 389, startPoint y: 245, endPoint x: 431, endPoint y: 245, distance: 41.9
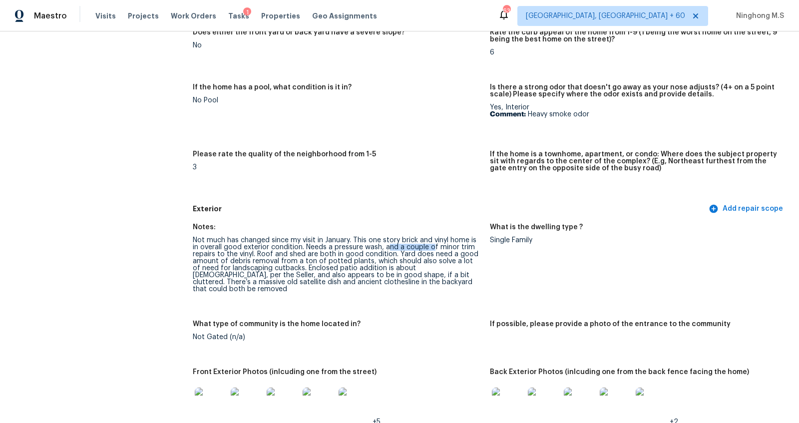
click at [431, 245] on div "Not much has changed since my visit in January. This one story brick and vinyl …" at bounding box center [337, 265] width 289 height 56
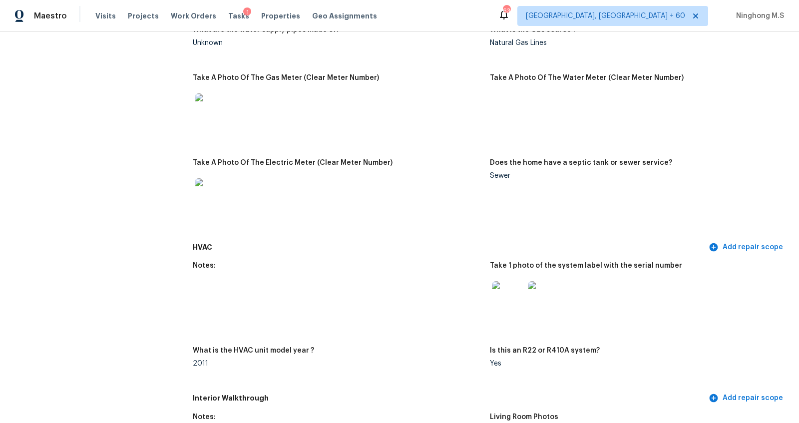
scroll to position [938, 0]
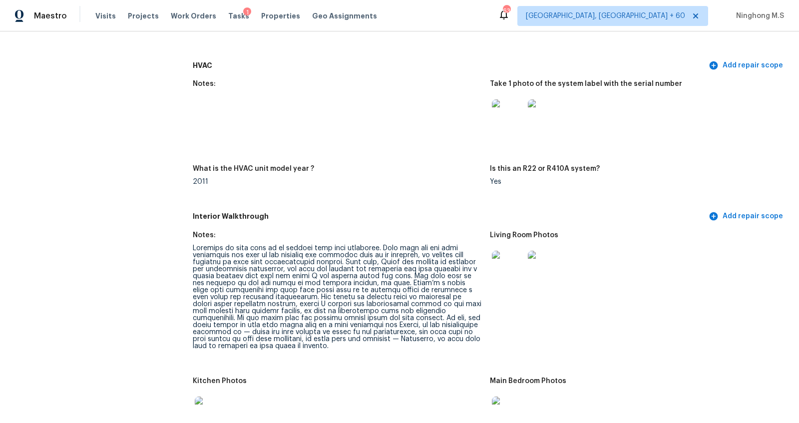
drag, startPoint x: 380, startPoint y: 252, endPoint x: 435, endPoint y: 253, distance: 54.4
click at [435, 253] on div at bounding box center [337, 297] width 289 height 105
drag, startPoint x: 372, startPoint y: 256, endPoint x: 437, endPoint y: 256, distance: 64.9
click at [437, 256] on div at bounding box center [337, 297] width 289 height 105
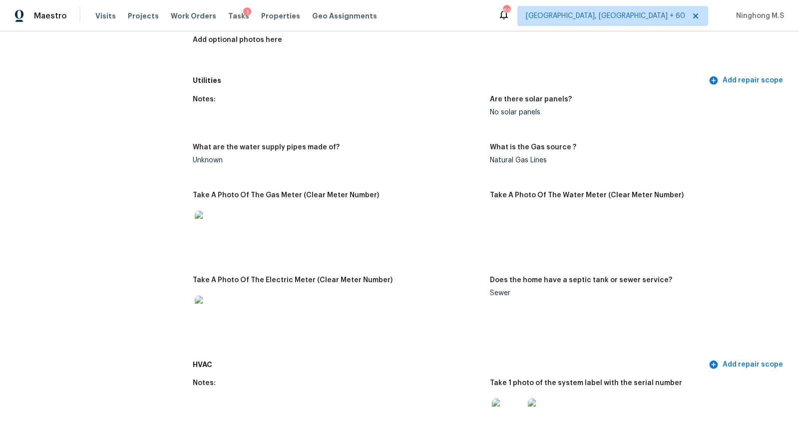
scroll to position [433, 0]
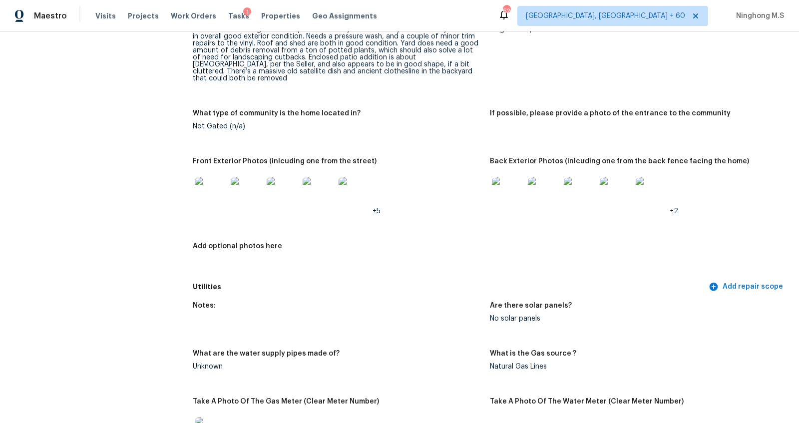
click at [513, 191] on img at bounding box center [508, 193] width 32 height 32
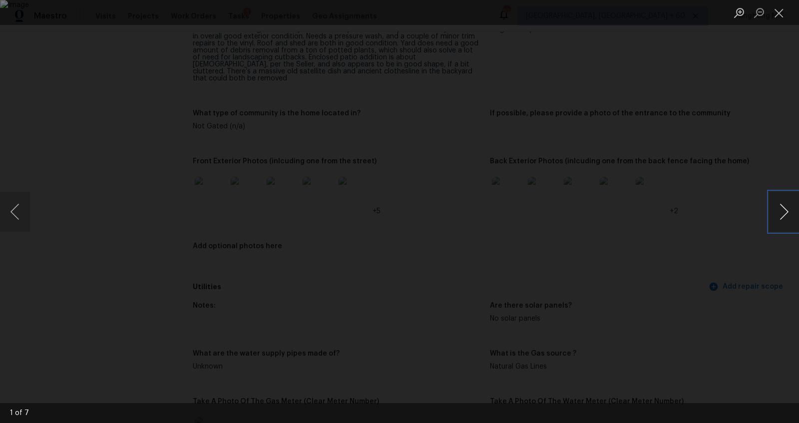
click at [783, 216] on button "Next image" at bounding box center [784, 212] width 30 height 40
click at [21, 221] on button "Previous image" at bounding box center [15, 212] width 30 height 40
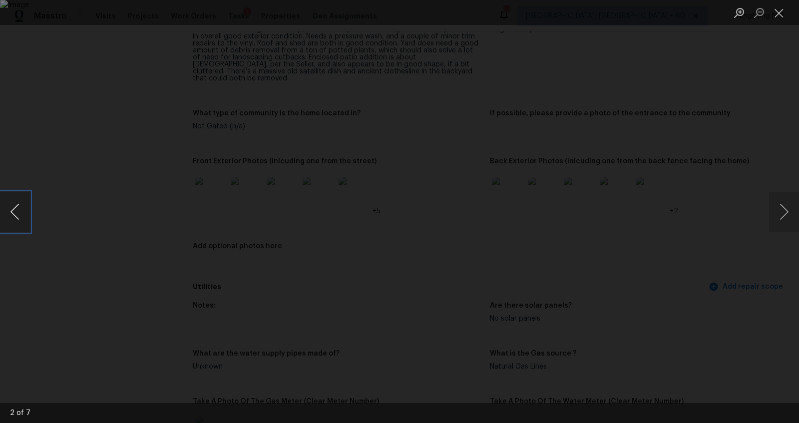
click at [21, 221] on button "Previous image" at bounding box center [15, 212] width 30 height 40
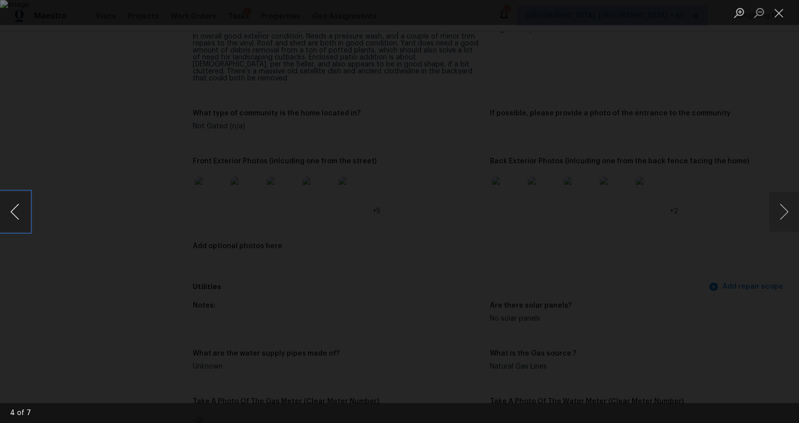
click at [21, 221] on button "Previous image" at bounding box center [15, 212] width 30 height 40
click at [778, 17] on button "Close lightbox" at bounding box center [779, 12] width 20 height 17
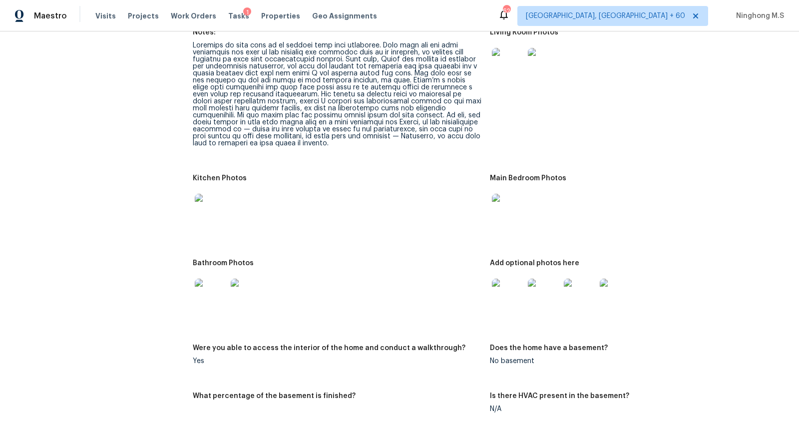
scroll to position [1081, 0]
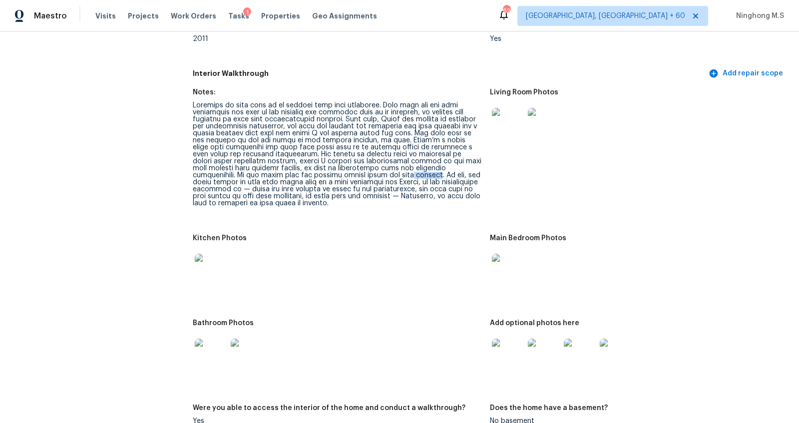
drag, startPoint x: 372, startPoint y: 169, endPoint x: 341, endPoint y: 169, distance: 31.4
click at [341, 169] on div at bounding box center [337, 154] width 289 height 105
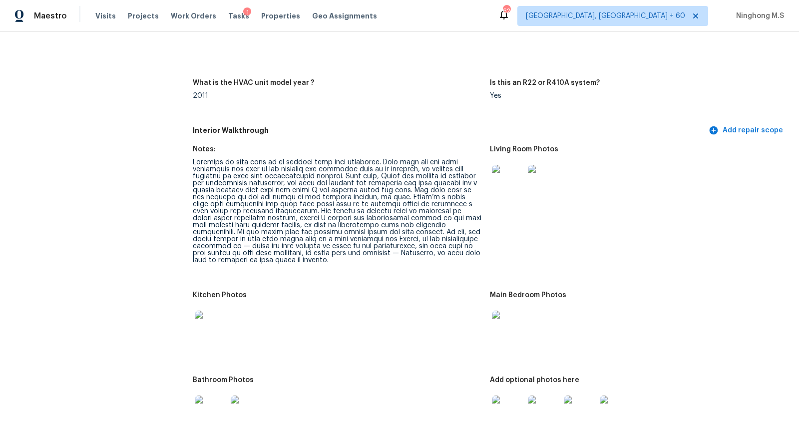
scroll to position [1993, 0]
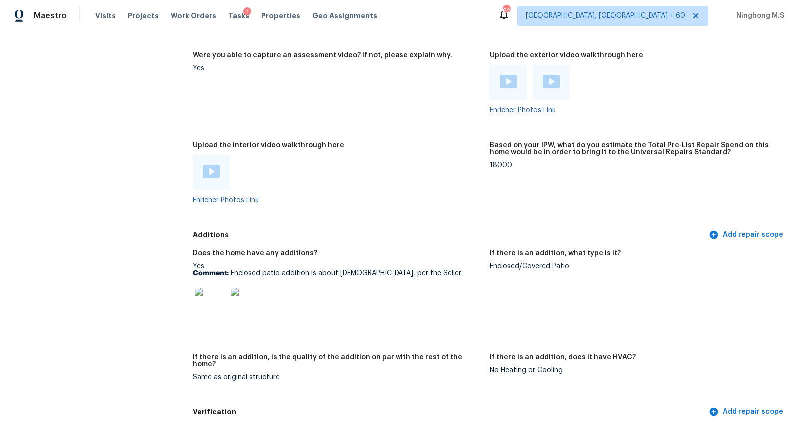
click at [245, 301] on img at bounding box center [247, 304] width 32 height 32
